Goal: Task Accomplishment & Management: Manage account settings

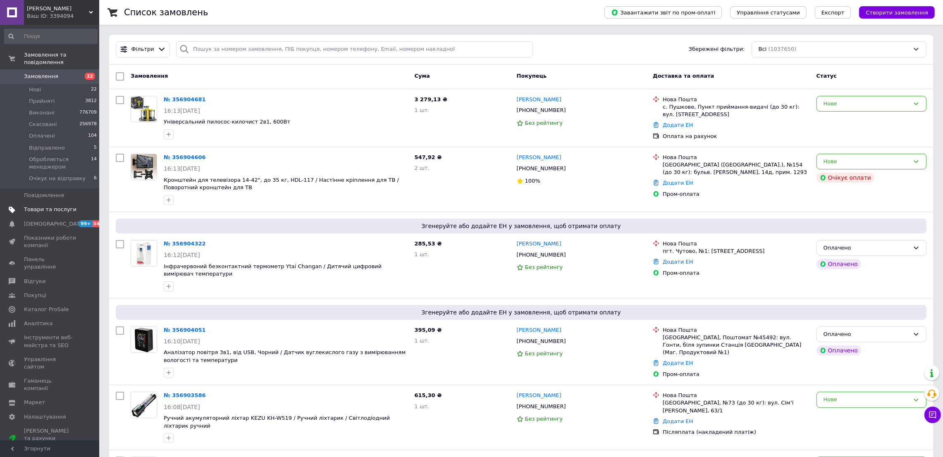
click at [45, 206] on span "Товари та послуги" at bounding box center [50, 209] width 53 height 7
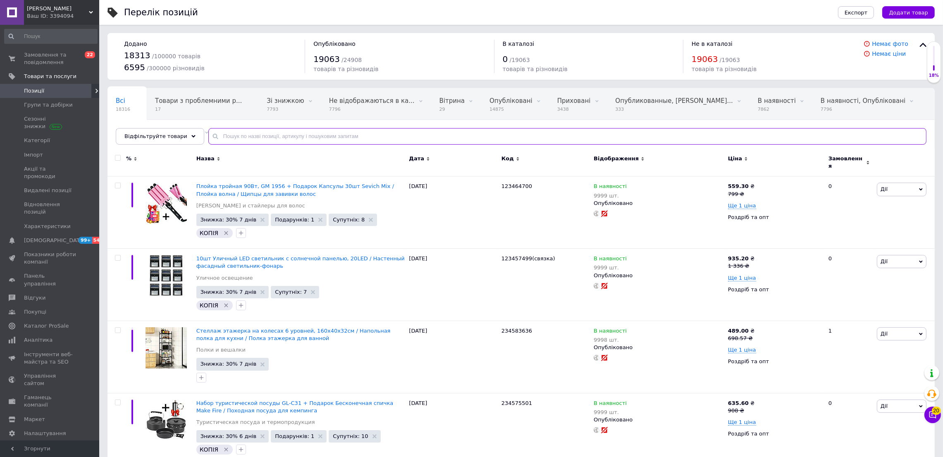
click at [229, 138] on input "text" at bounding box center [567, 136] width 718 height 17
paste input "234571534"
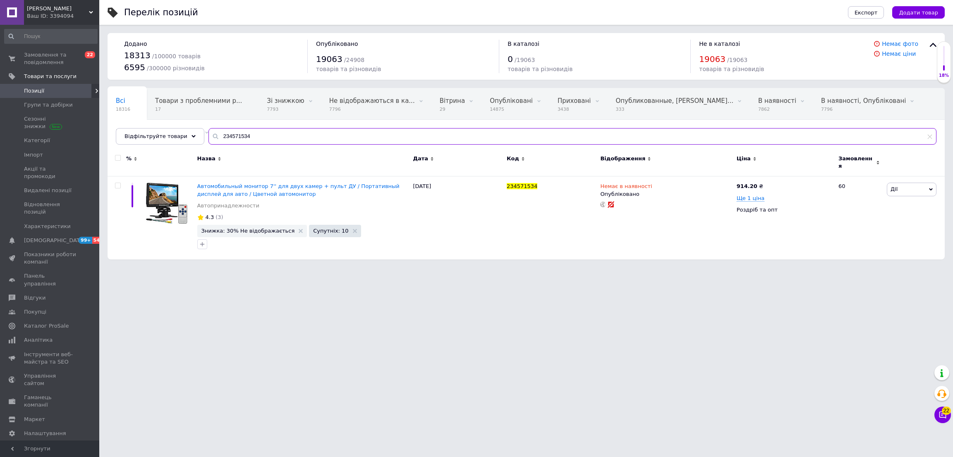
click at [244, 135] on input "234571534" at bounding box center [572, 136] width 728 height 17
paste input "62601"
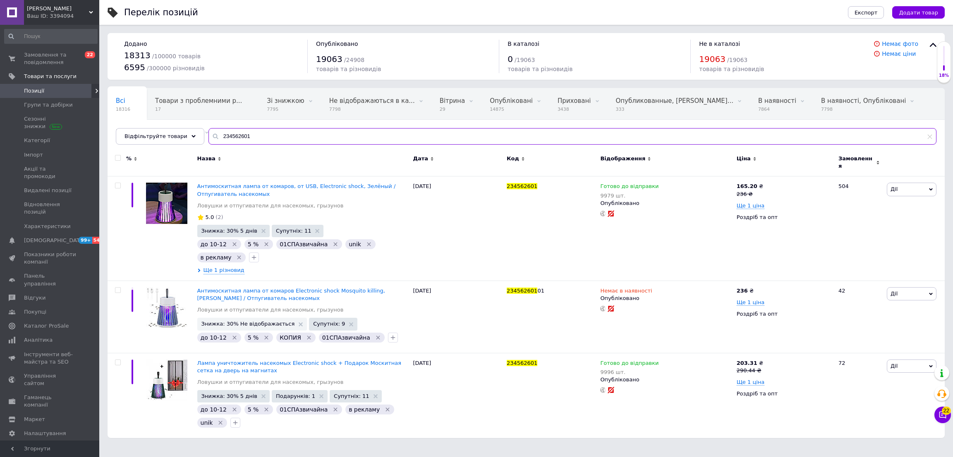
type input "234562601"
click at [824, 68] on div "товарів та різновидів" at bounding box center [786, 69] width 174 height 8
click at [334, 394] on span "Супутніх: 11" at bounding box center [351, 396] width 35 height 5
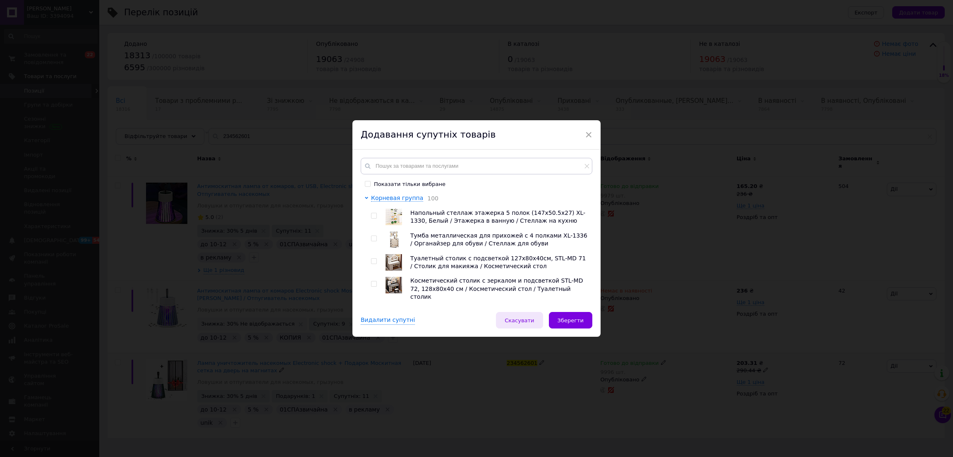
click at [522, 322] on span "Скасувати" at bounding box center [518, 321] width 29 height 6
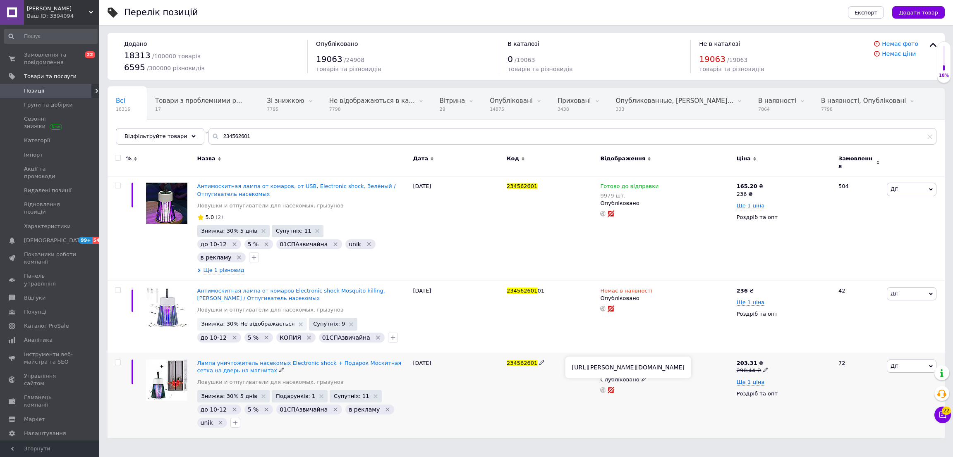
click at [604, 387] on icon at bounding box center [603, 390] width 6 height 6
drag, startPoint x: 592, startPoint y: 429, endPoint x: 722, endPoint y: 276, distance: 200.9
click at [594, 427] on div "234562601" at bounding box center [550, 395] width 93 height 85
click at [763, 368] on icon at bounding box center [765, 370] width 5 height 5
drag, startPoint x: 800, startPoint y: 356, endPoint x: 770, endPoint y: 357, distance: 29.4
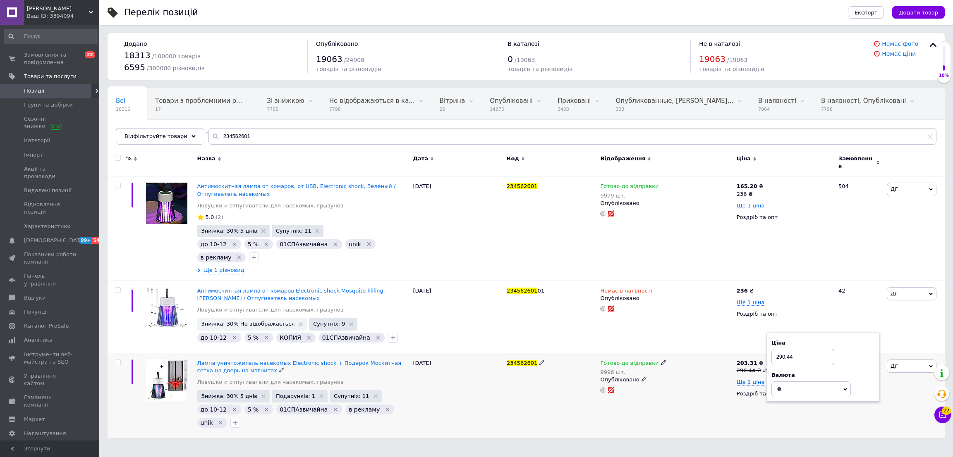
click at [772, 357] on input "290.44" at bounding box center [802, 357] width 63 height 17
type input "310"
drag, startPoint x: 680, startPoint y: 418, endPoint x: 671, endPoint y: 420, distance: 9.4
click at [679, 418] on div "Готово до відправки 9996 шт. Опубліковано" at bounding box center [666, 395] width 136 height 85
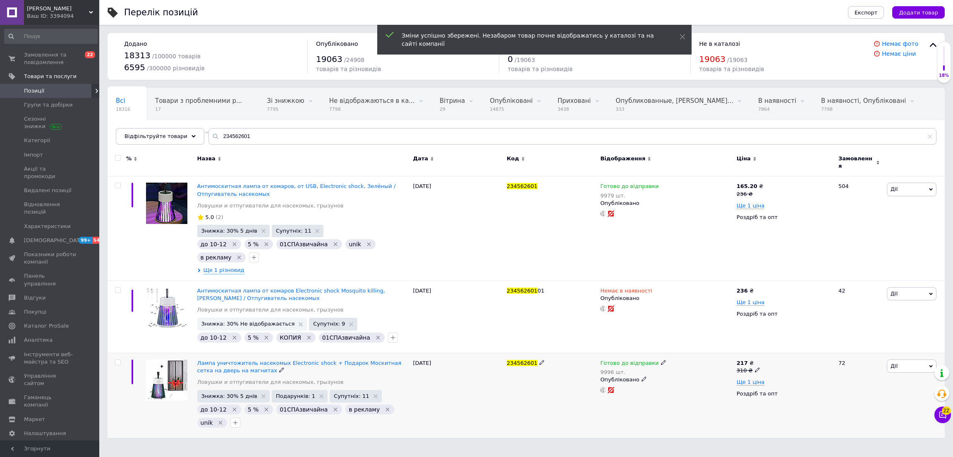
click at [755, 368] on icon at bounding box center [757, 370] width 5 height 5
drag, startPoint x: 787, startPoint y: 352, endPoint x: 773, endPoint y: 352, distance: 14.5
click at [773, 352] on input "310" at bounding box center [795, 357] width 63 height 17
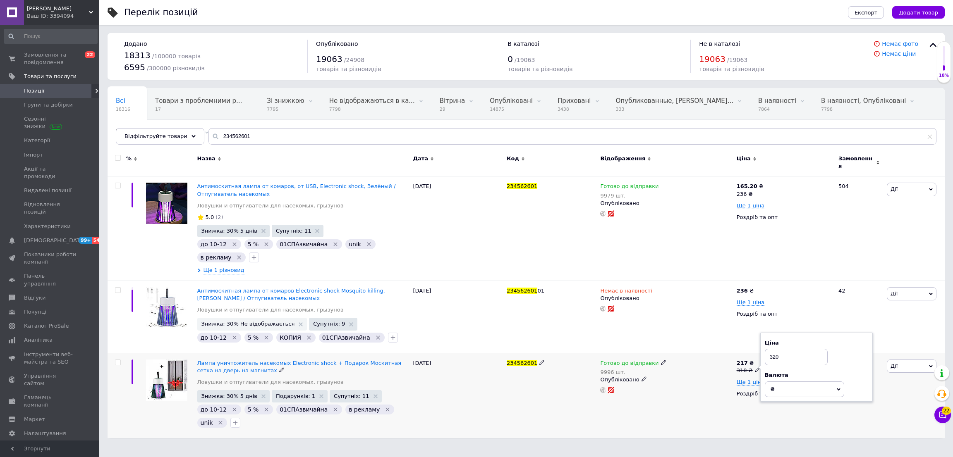
type input "320"
click at [710, 413] on div "Готово до відправки 9996 шт. Опубліковано" at bounding box center [666, 395] width 136 height 85
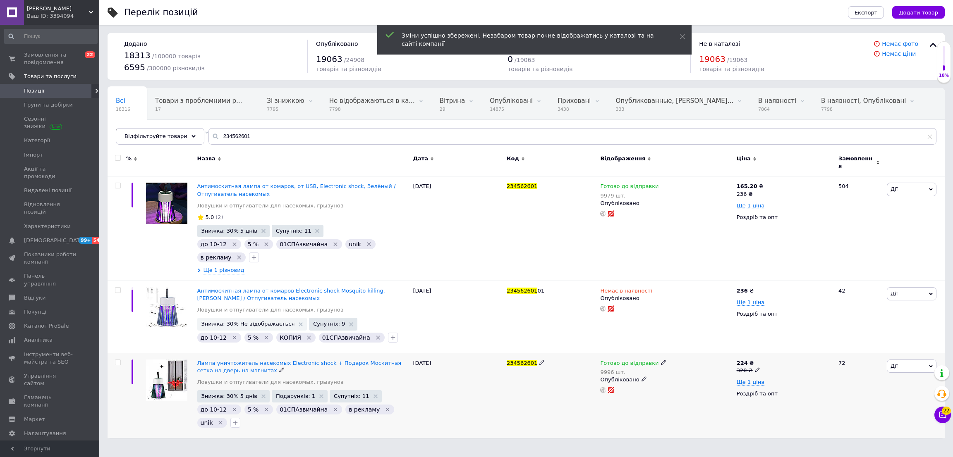
click at [755, 368] on use at bounding box center [757, 370] width 5 height 5
type input "322"
click at [745, 409] on div "224 ₴ 320 ₴ Ціна 322 Валюта ₴ $ EUR CHF GBP ¥ PLN ₸ MDL HUF KGS CNY TRY KRW lei…" at bounding box center [783, 395] width 99 height 85
click at [747, 379] on span "Ще 1 ціна" at bounding box center [750, 382] width 28 height 7
click at [765, 379] on icon at bounding box center [767, 381] width 5 height 5
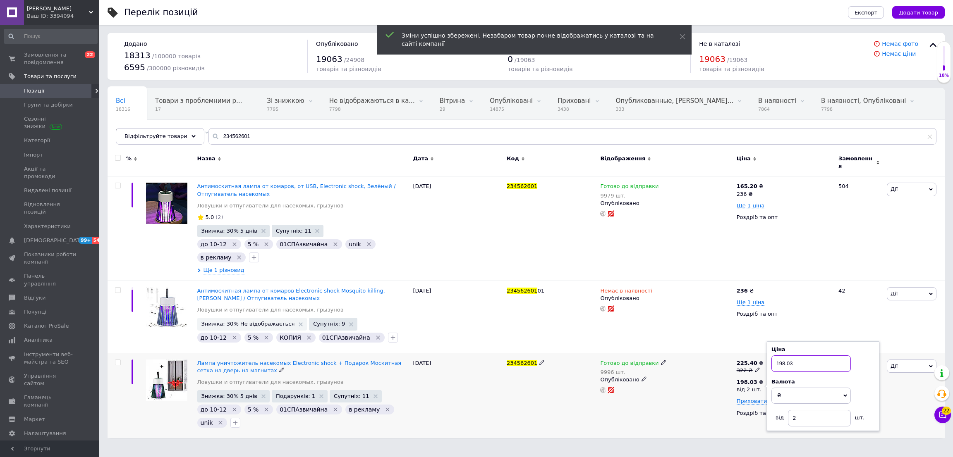
drag, startPoint x: 795, startPoint y: 362, endPoint x: 769, endPoint y: 363, distance: 26.1
click at [769, 363] on div "Ціна 198.03 Валюта ₴ $ EUR CHF GBP ¥ PLN ₸ MDL HUF KGS CNY TRY KRW lei від 2 шт." at bounding box center [822, 386] width 112 height 90
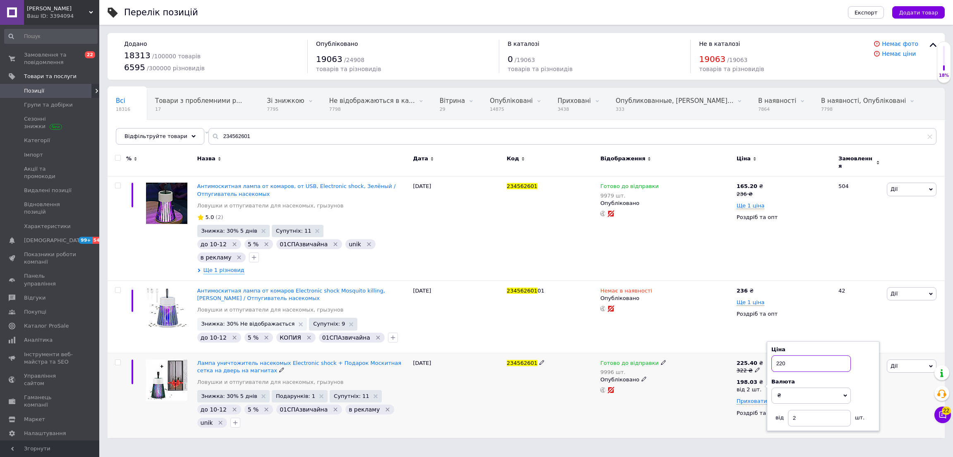
type input "220"
click at [667, 416] on div "Готово до відправки 9996 шт. Опубліковано" at bounding box center [666, 395] width 136 height 85
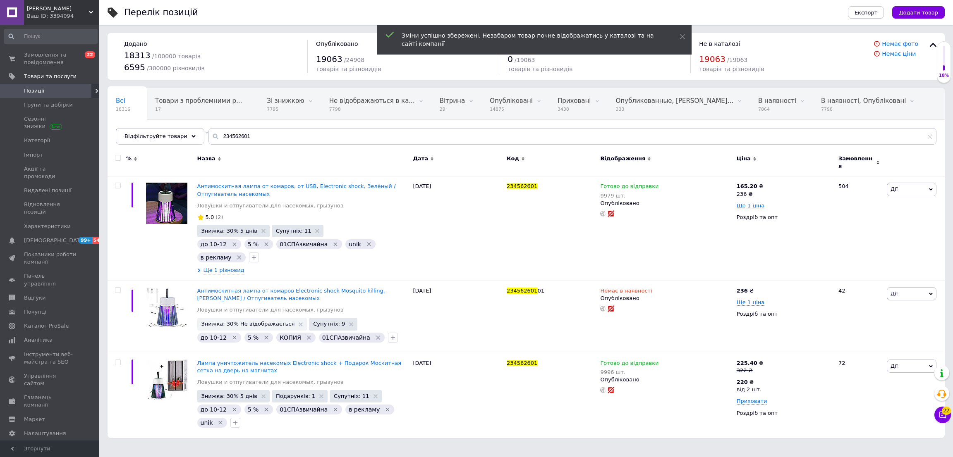
click at [72, 16] on div "Ваш ID: 3394094" at bounding box center [63, 15] width 72 height 7
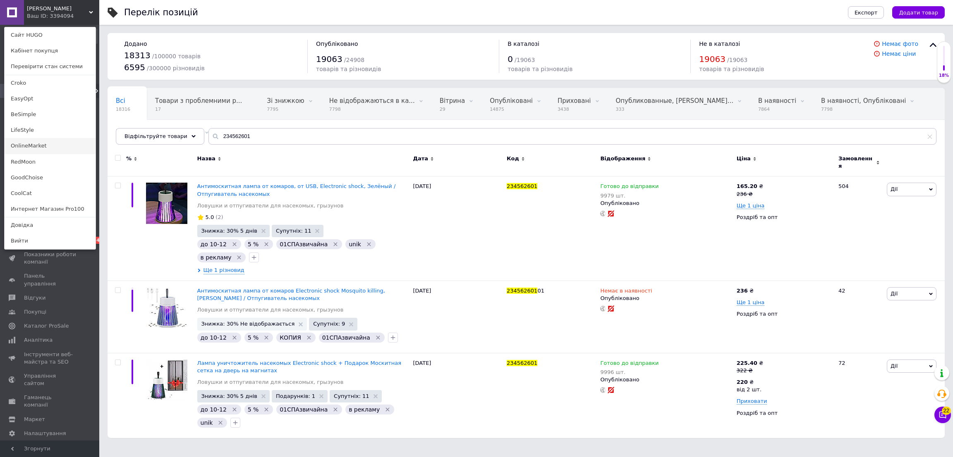
click at [27, 146] on link "OnlineMarket" at bounding box center [50, 146] width 91 height 16
